Goal: Browse casually: Explore the website without a specific task or goal

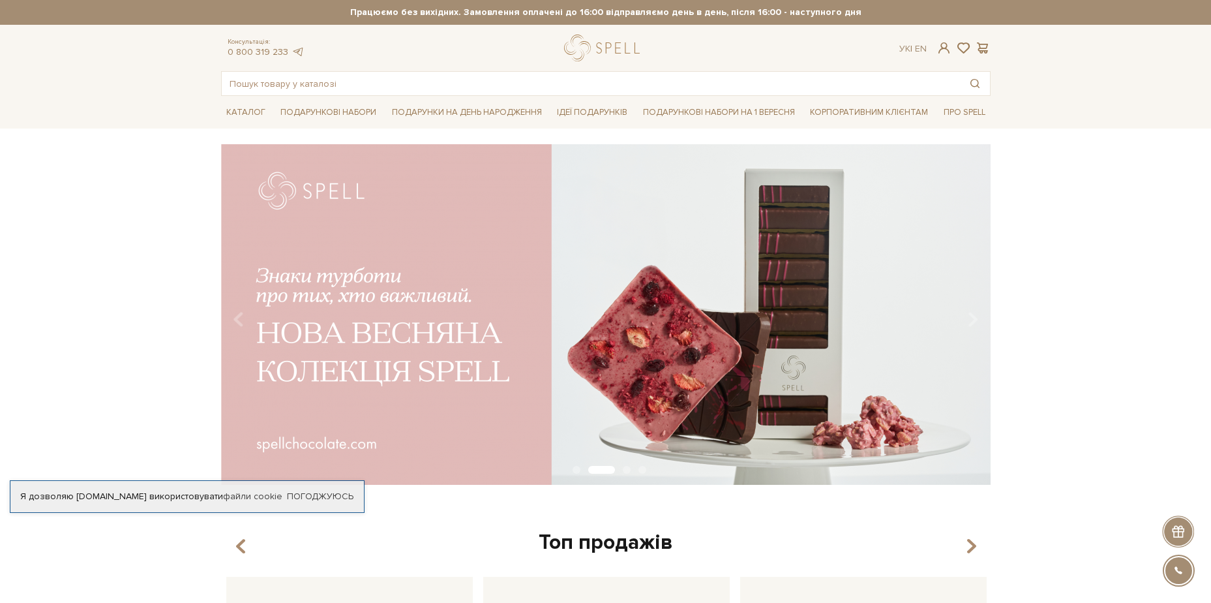
click at [872, 438] on img at bounding box center [606, 314] width 770 height 341
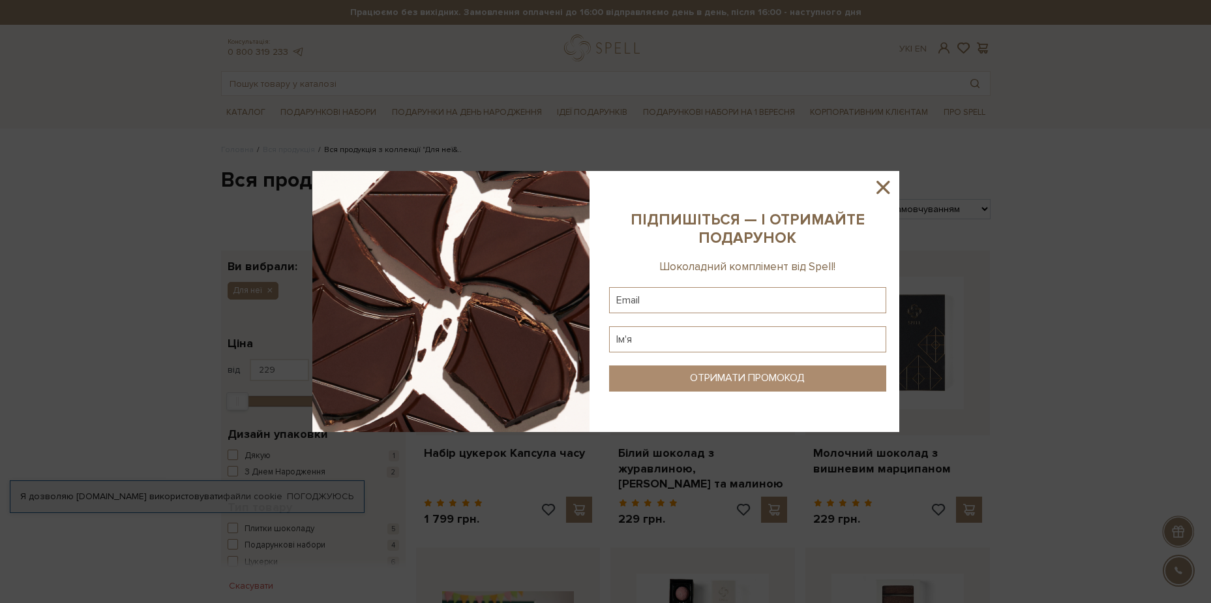
click at [889, 186] on icon at bounding box center [883, 187] width 22 height 22
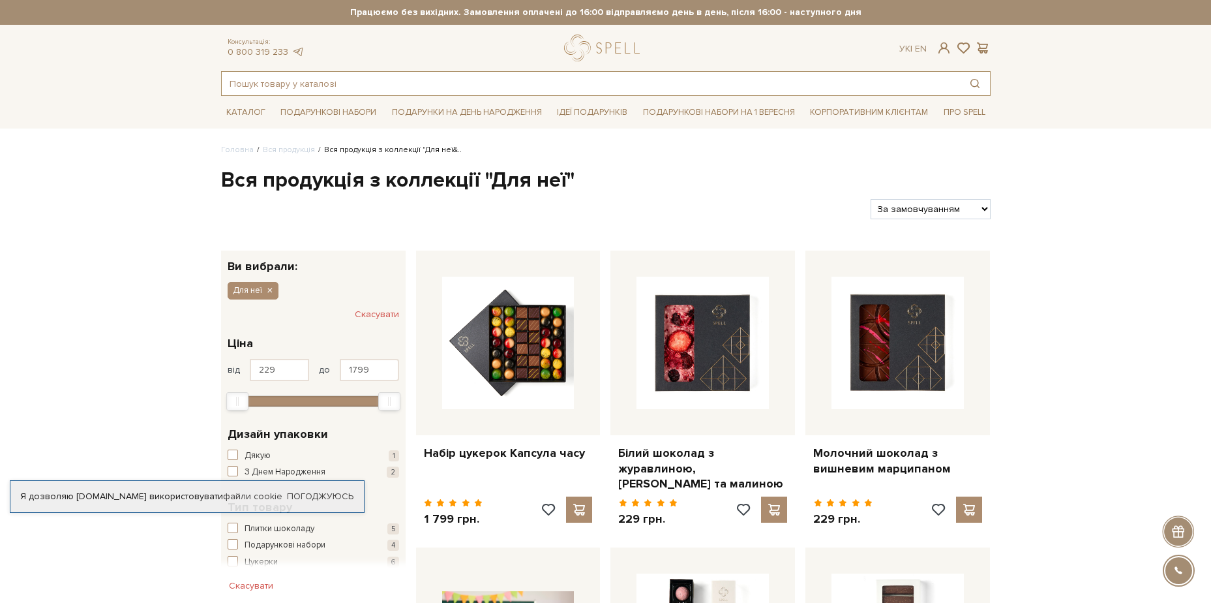
click at [418, 87] on input "text" at bounding box center [591, 83] width 738 height 23
type input "r"
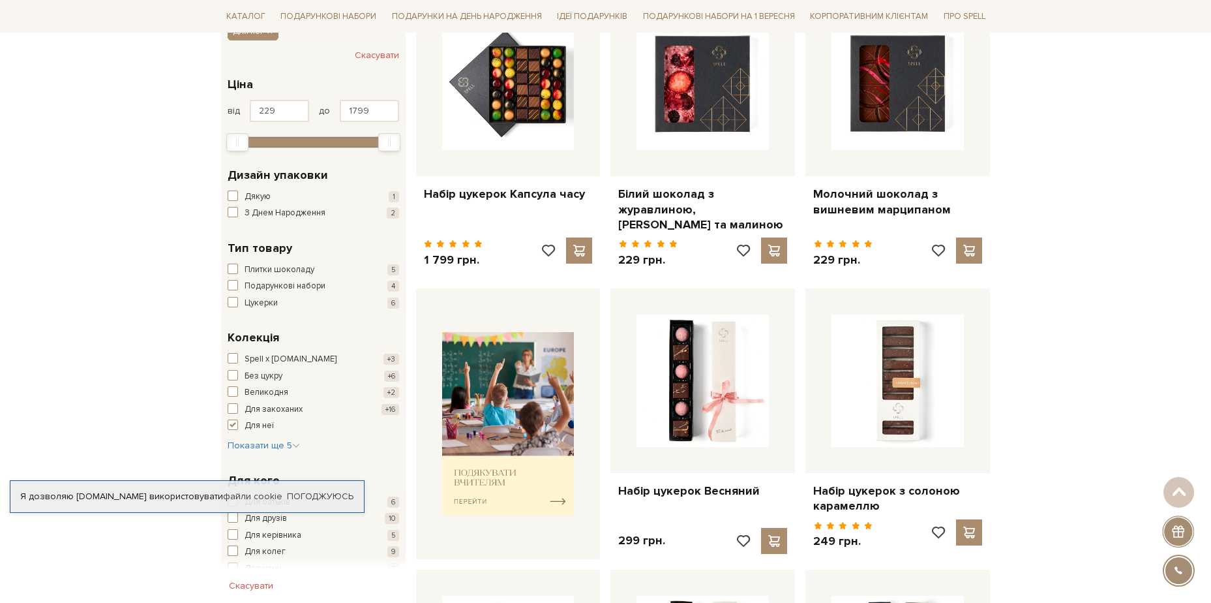
scroll to position [261, 0]
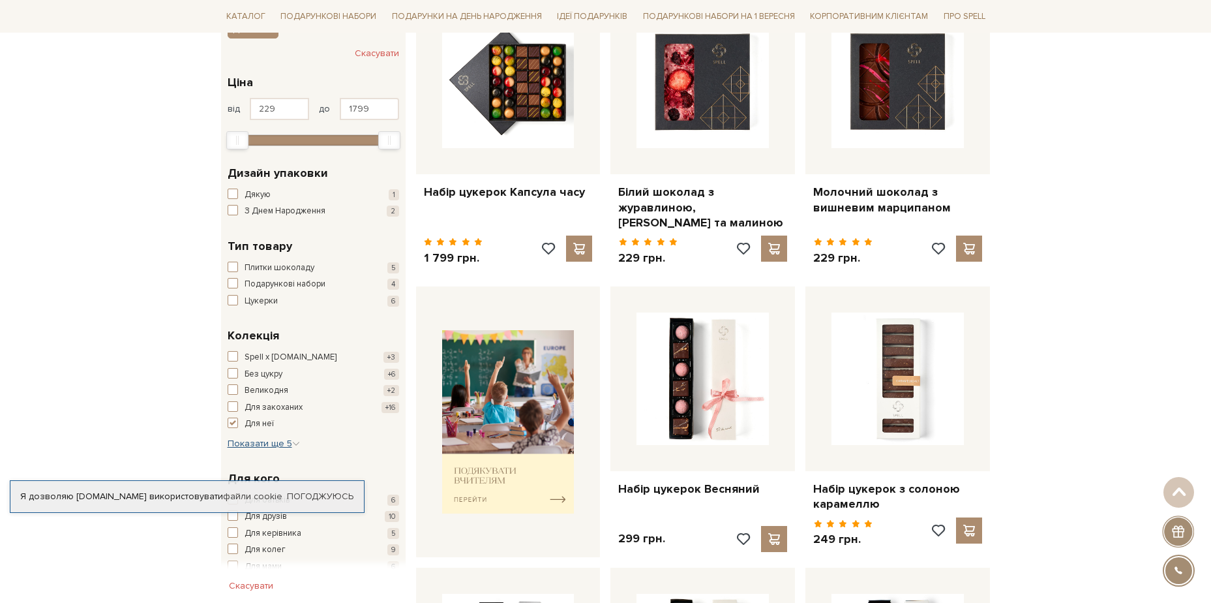
click at [262, 443] on span "Показати ще 5" at bounding box center [264, 443] width 72 height 11
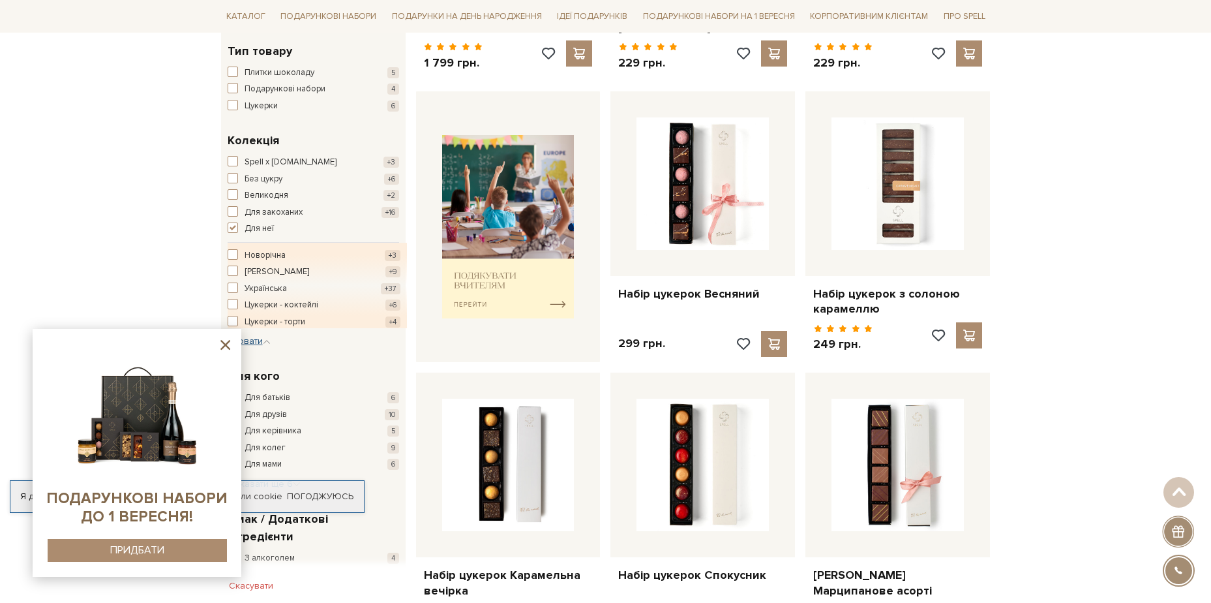
scroll to position [457, 0]
click at [226, 345] on icon at bounding box center [226, 345] width 10 height 10
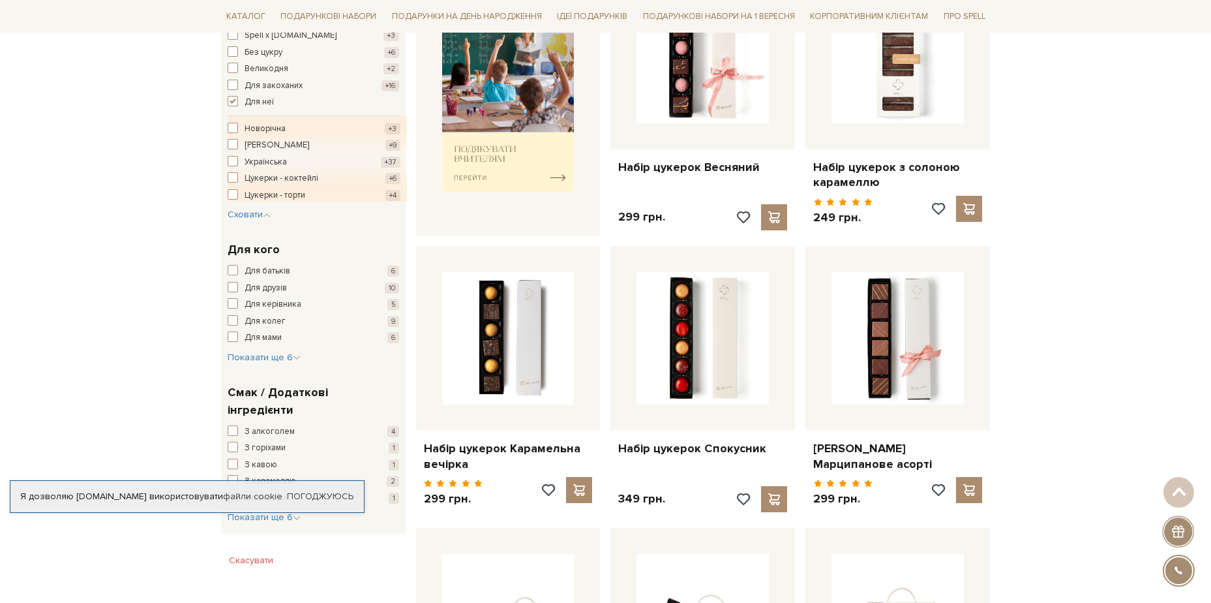
scroll to position [587, 0]
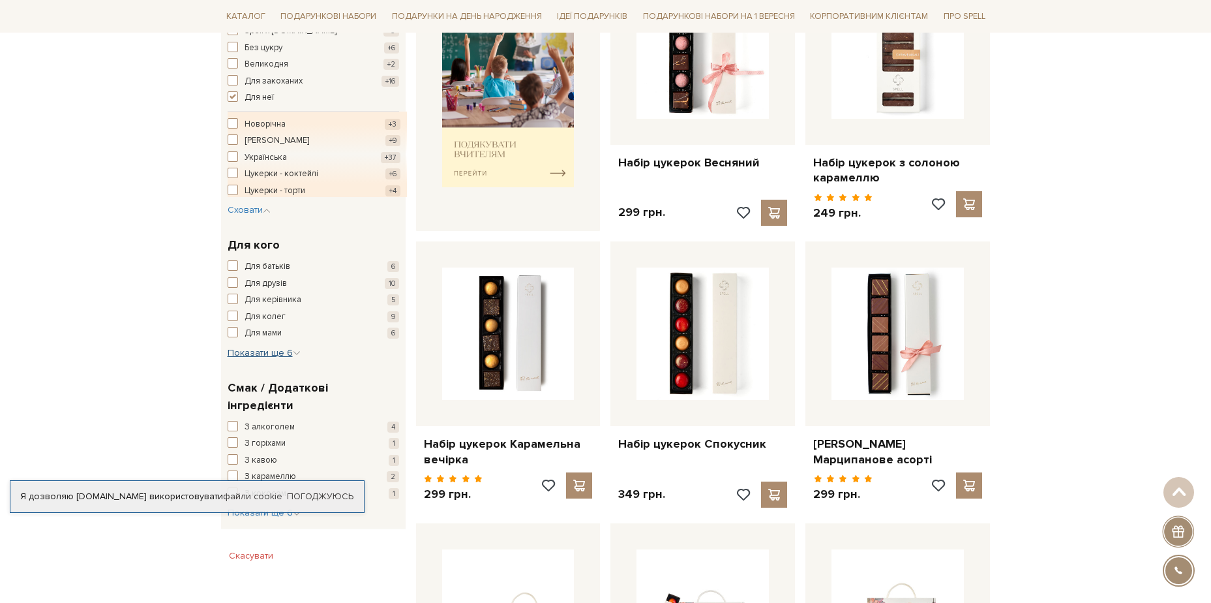
click at [267, 352] on span "Показати ще 6" at bounding box center [264, 352] width 73 height 11
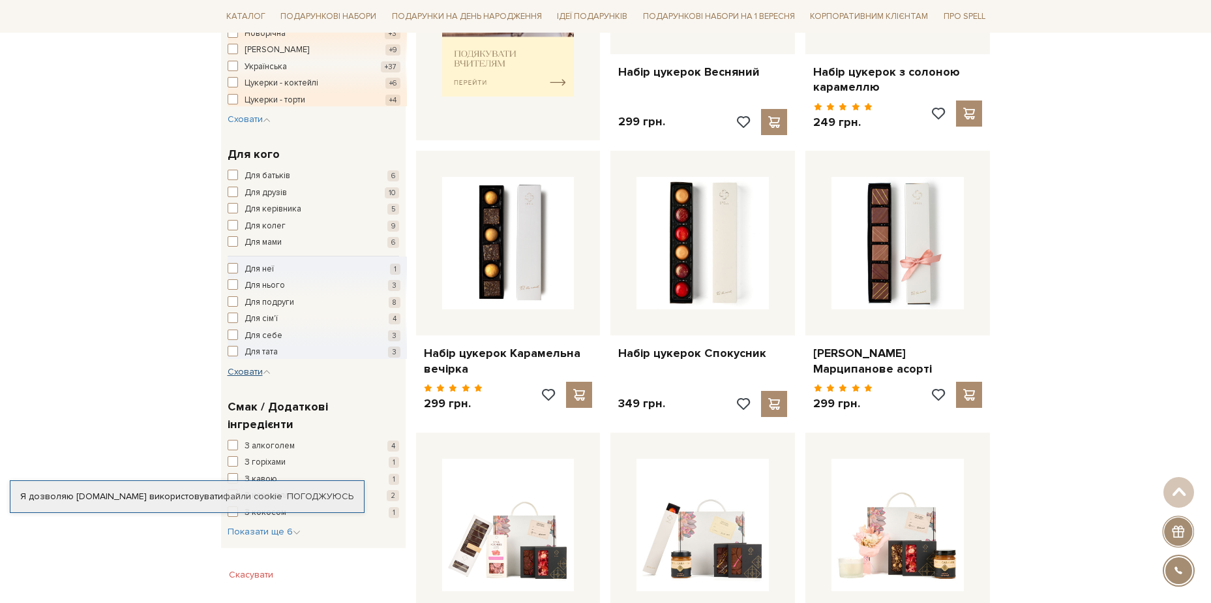
scroll to position [718, 0]
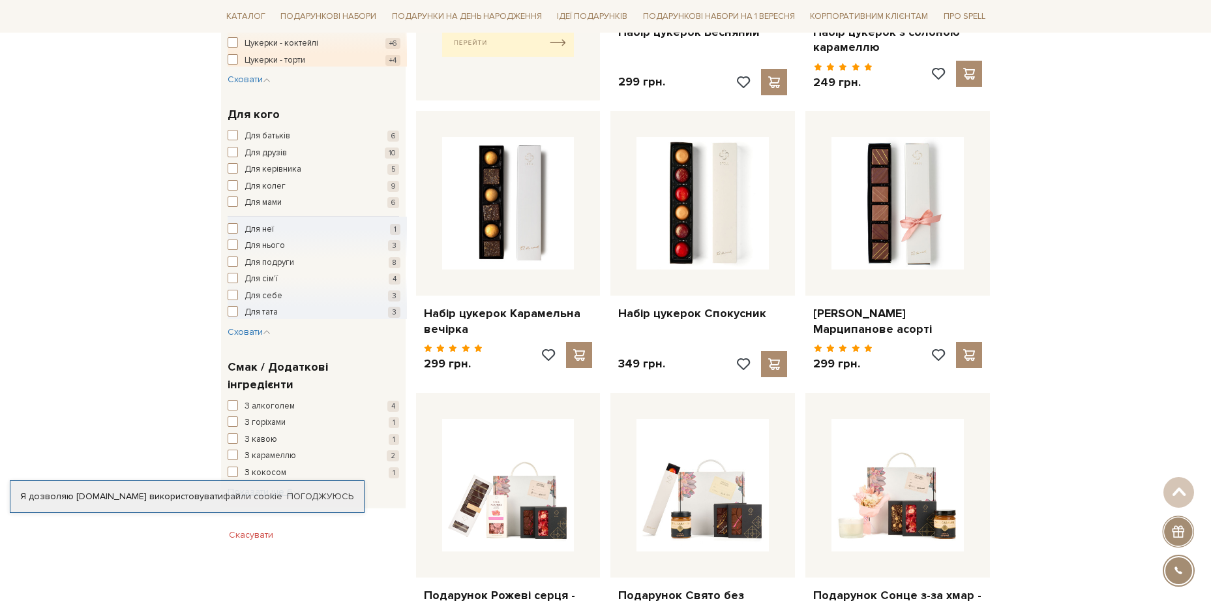
click at [280, 486] on span "Показати ще 6" at bounding box center [264, 491] width 73 height 11
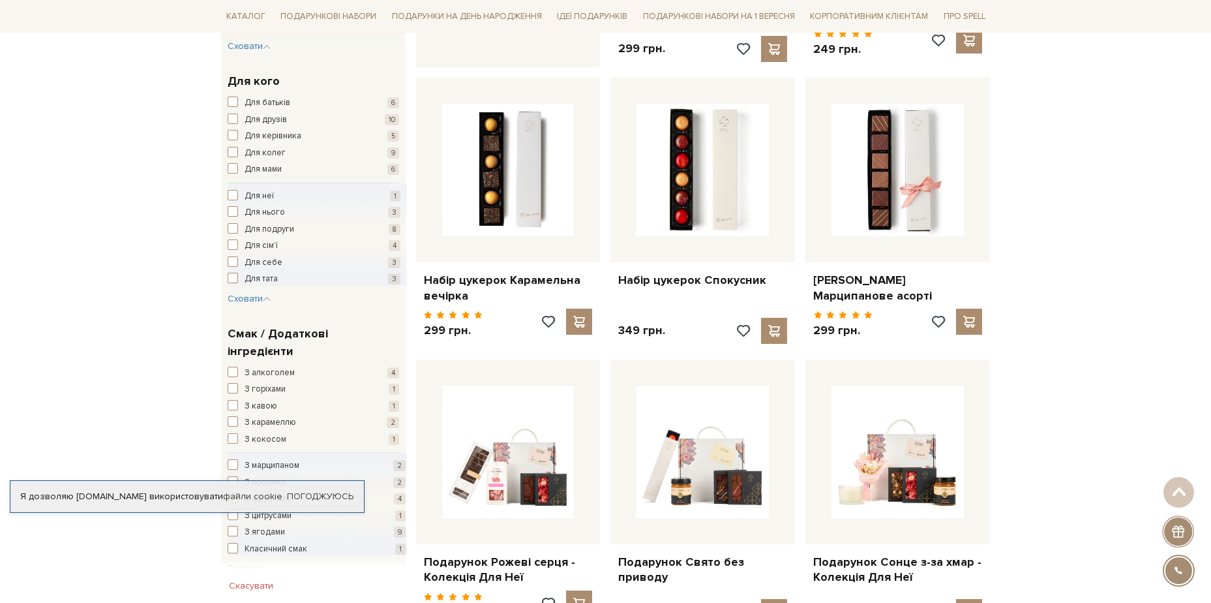
scroll to position [783, 0]
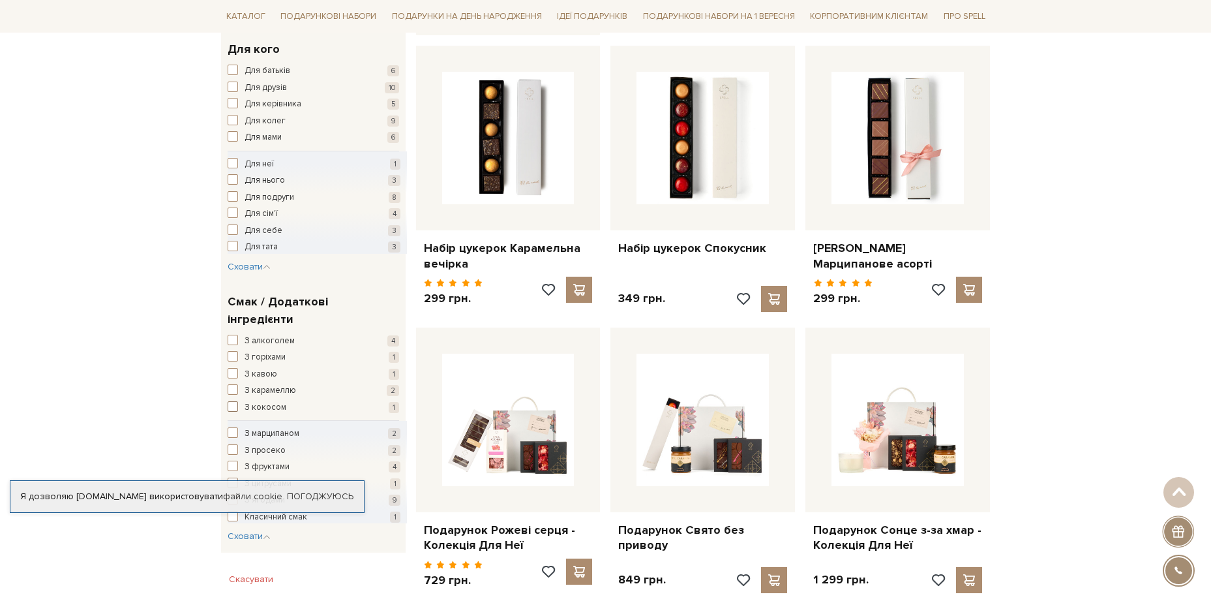
click at [269, 401] on span "З кокосом" at bounding box center [266, 407] width 42 height 13
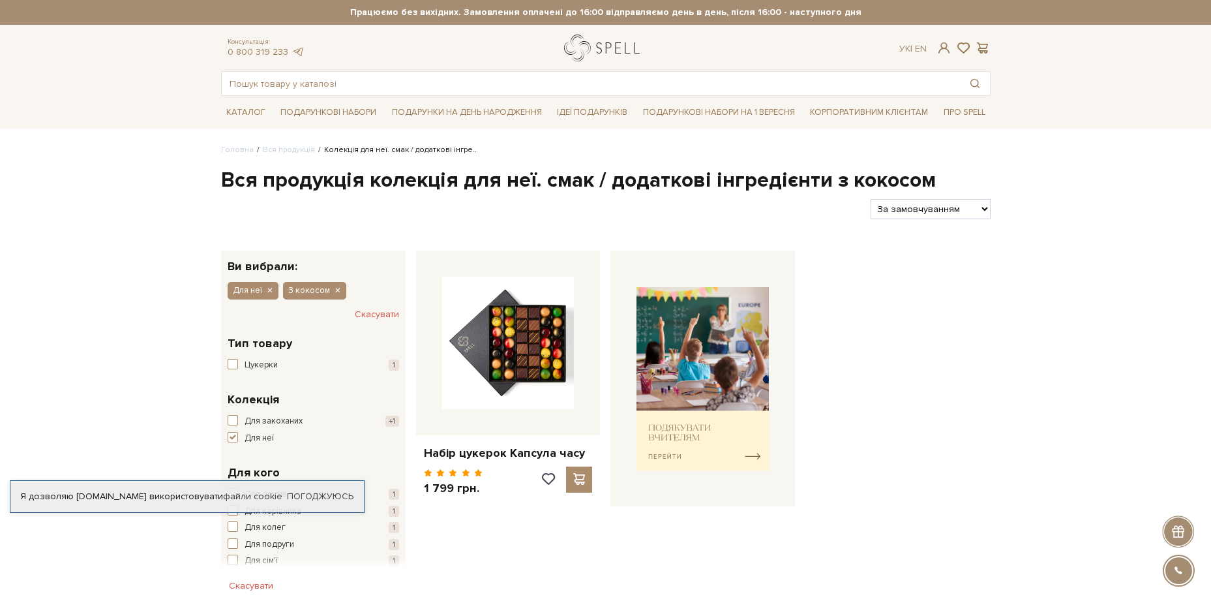
click at [627, 49] on link "logo" at bounding box center [605, 48] width 82 height 27
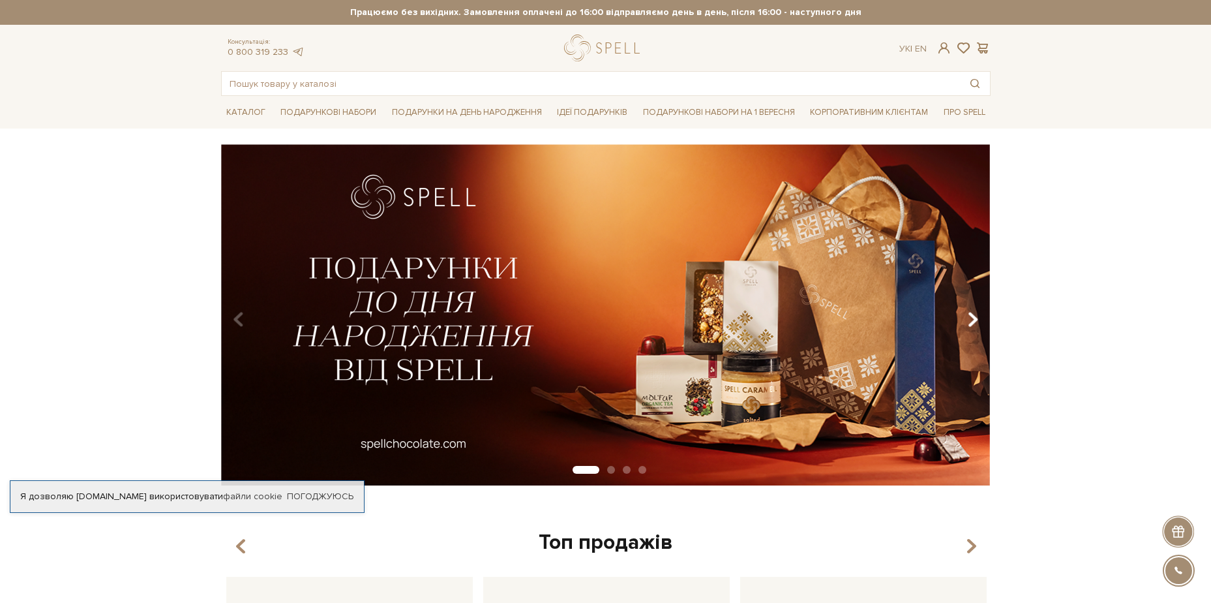
click at [973, 322] on icon "Carousel Navigation" at bounding box center [972, 320] width 11 height 22
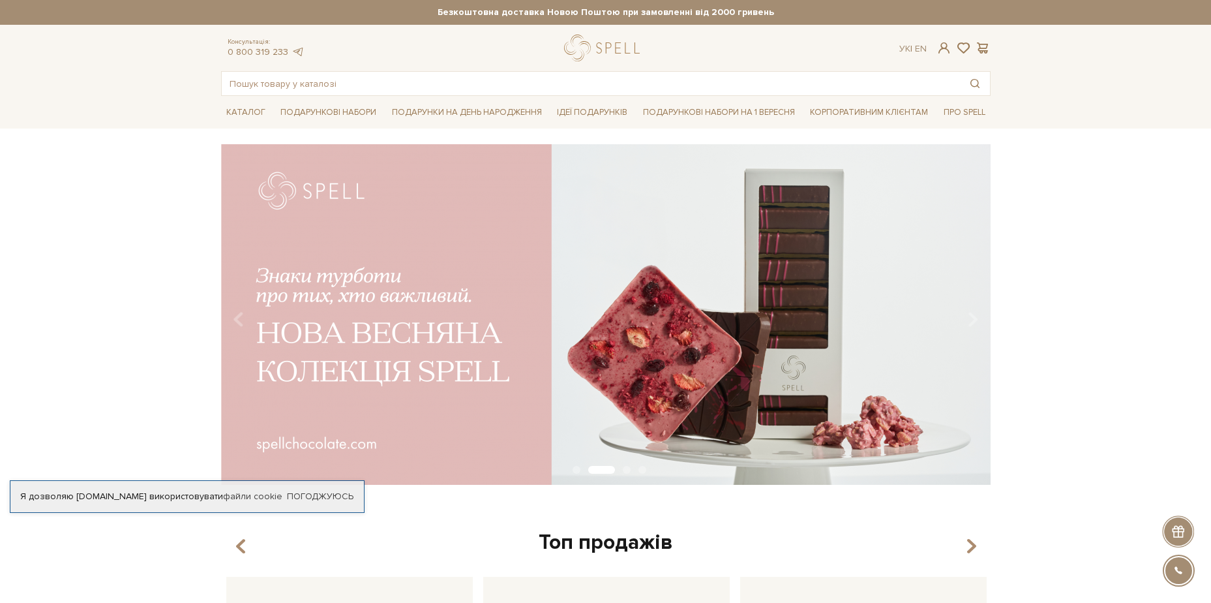
click at [492, 345] on img at bounding box center [606, 314] width 770 height 341
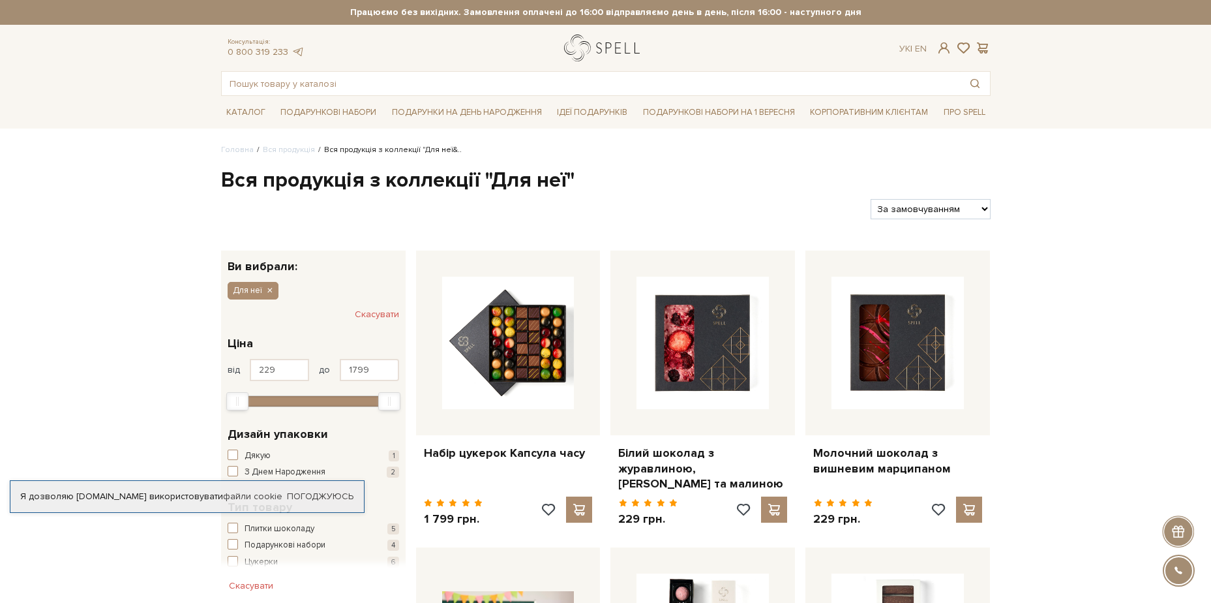
click at [591, 53] on link "logo" at bounding box center [605, 48] width 82 height 27
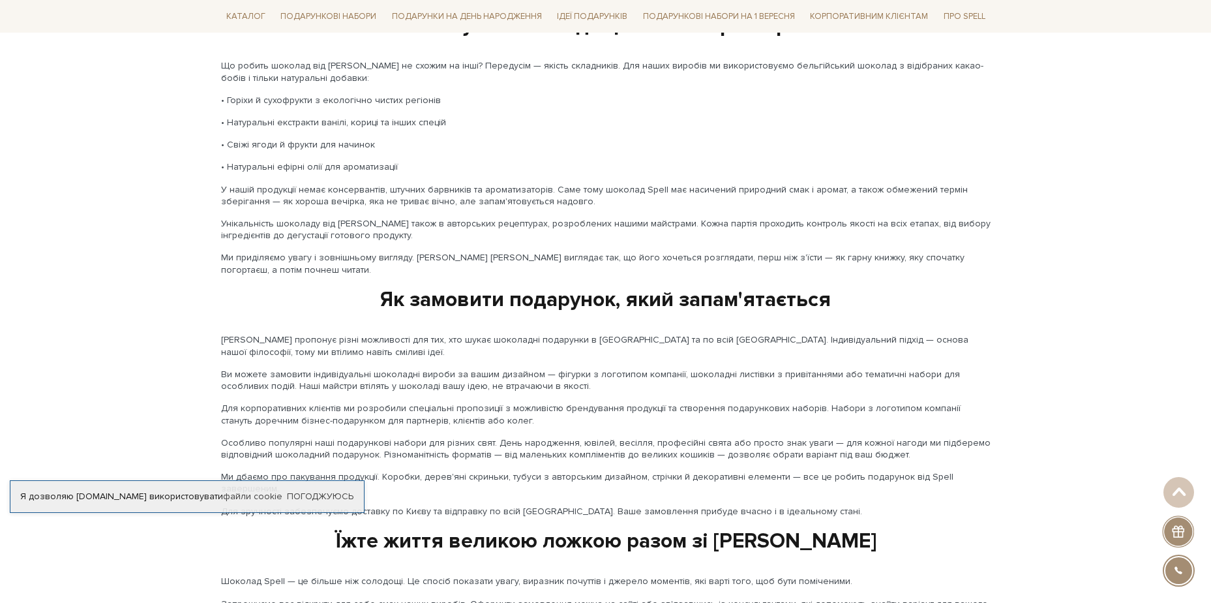
scroll to position [1827, 0]
